Goal: Obtain resource: Download file/media

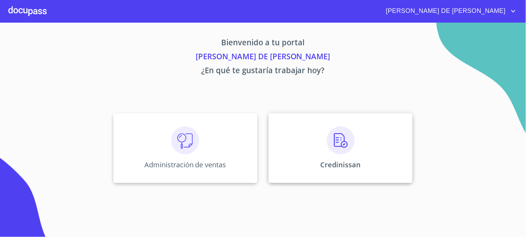
click at [289, 169] on div "Credinissan" at bounding box center [341, 148] width 144 height 70
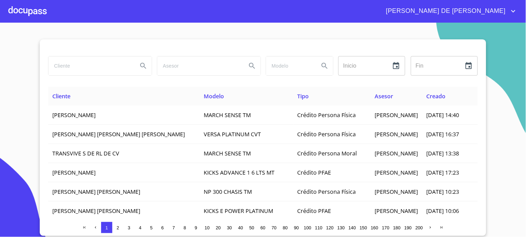
click at [62, 67] on input "search" at bounding box center [91, 66] width 84 height 19
type input "[PERSON_NAME]"
click at [146, 69] on icon "Search" at bounding box center [143, 66] width 8 height 8
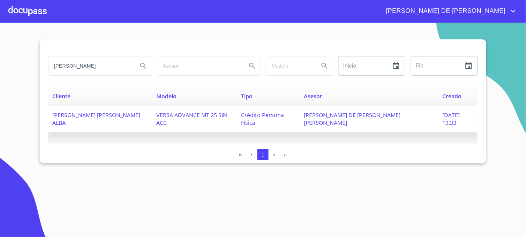
click at [366, 119] on td "[PERSON_NAME] DE [PERSON_NAME] [PERSON_NAME]" at bounding box center [369, 119] width 139 height 27
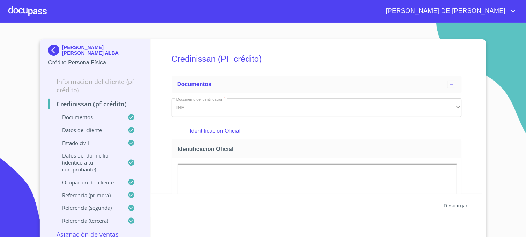
click at [456, 206] on span "Descargar" at bounding box center [456, 206] width 24 height 9
click at [49, 51] on img at bounding box center [55, 50] width 14 height 11
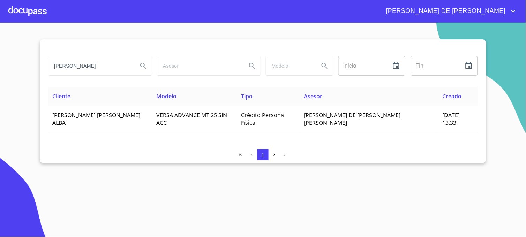
drag, startPoint x: 102, startPoint y: 64, endPoint x: 29, endPoint y: 67, distance: 73.0
click at [29, 67] on section "[PERSON_NAME] Inicio ​ Fin ​ Cliente Modelo Tipo Asesor Creado [PERSON_NAME] [P…" at bounding box center [263, 130] width 526 height 215
type input "[PERSON_NAME]"
click at [140, 65] on icon "Search" at bounding box center [143, 66] width 8 height 8
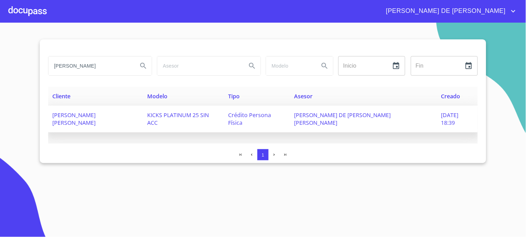
click at [358, 116] on span "[PERSON_NAME] DE [PERSON_NAME] [PERSON_NAME]" at bounding box center [342, 118] width 97 height 15
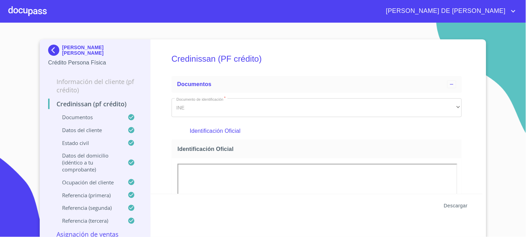
click at [452, 207] on span "Descargar" at bounding box center [456, 206] width 24 height 9
